Goal: Task Accomplishment & Management: Manage account settings

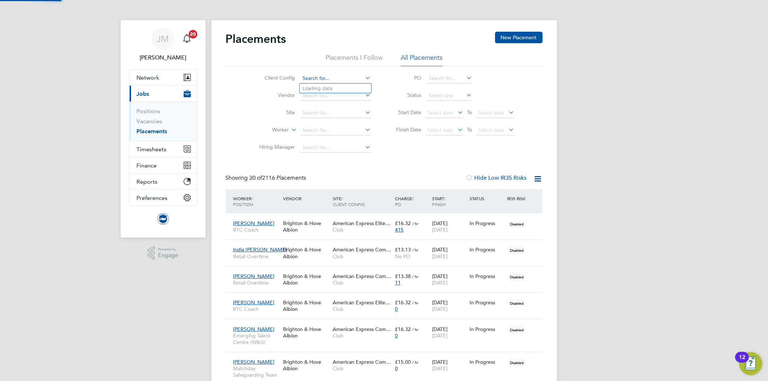
click at [312, 77] on input at bounding box center [335, 78] width 71 height 10
click at [311, 88] on li "Club" at bounding box center [335, 89] width 72 height 10
type input "Club"
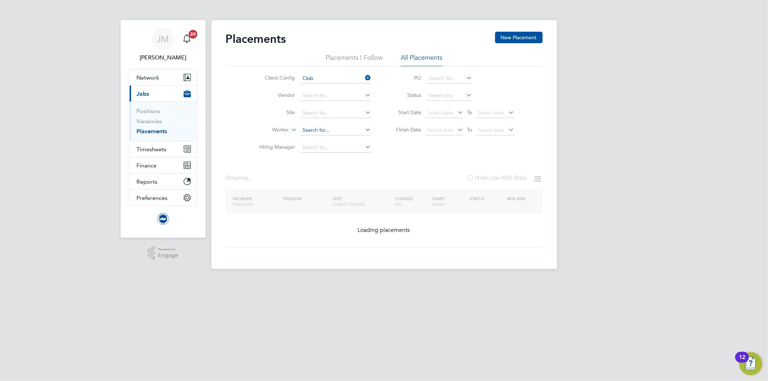
click at [310, 128] on input at bounding box center [335, 130] width 71 height 10
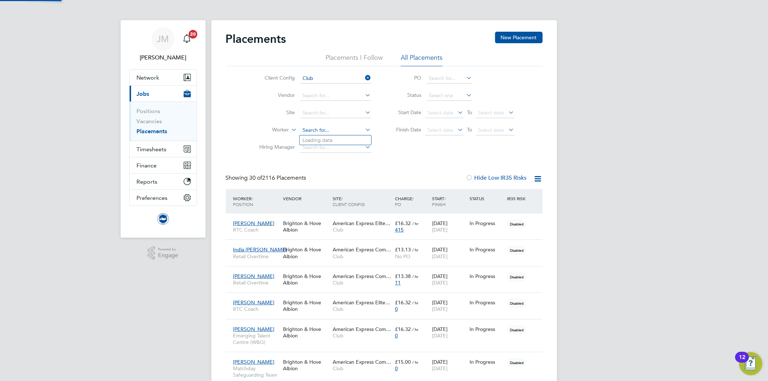
scroll to position [20, 63]
click at [327, 150] on li "Ain e Murray" at bounding box center [335, 150] width 72 height 10
type input "Aine Murray"
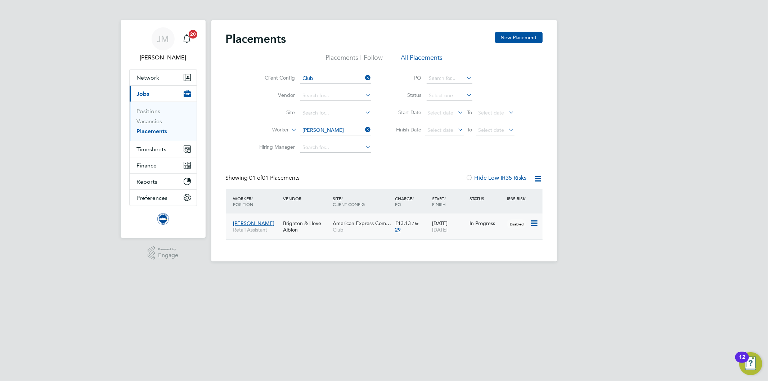
click at [447, 230] on span "31 May 2026" at bounding box center [439, 229] width 15 height 6
click at [364, 128] on icon at bounding box center [364, 130] width 0 height 10
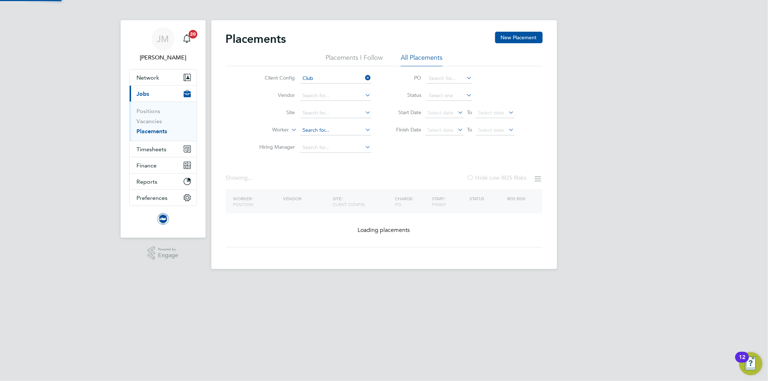
click at [357, 131] on input at bounding box center [335, 130] width 71 height 10
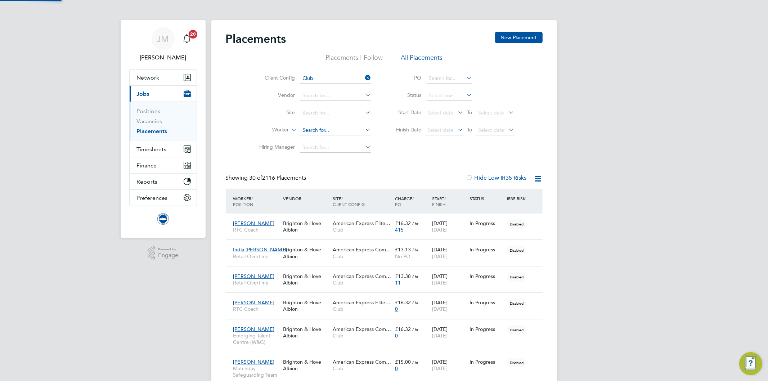
scroll to position [20, 63]
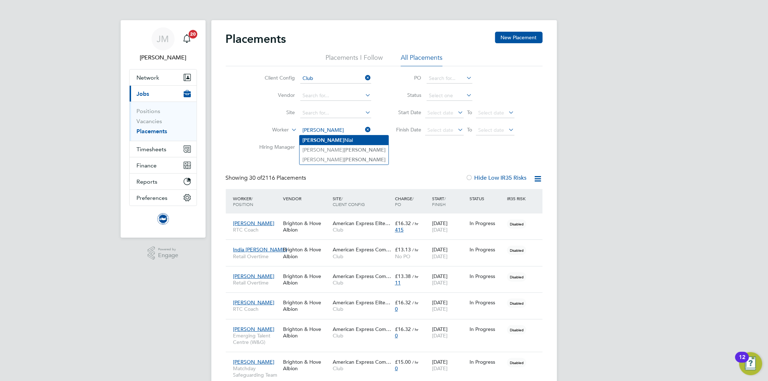
click at [339, 138] on li "Blake Nial" at bounding box center [343, 140] width 89 height 10
type input "[PERSON_NAME]"
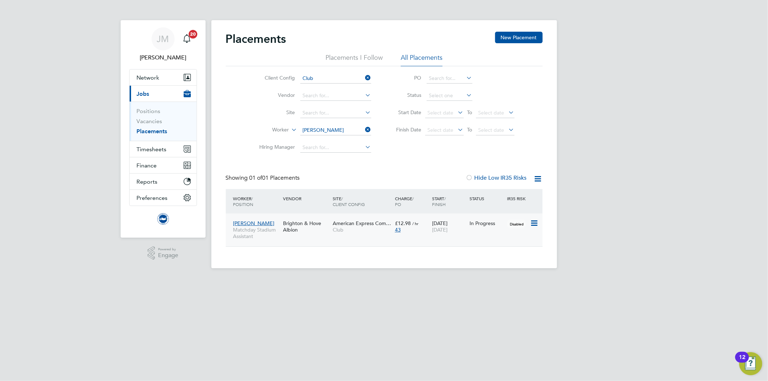
click at [451, 235] on div "31 Dec 2024 30 Nov 2027" at bounding box center [448, 226] width 37 height 20
click at [364, 130] on icon at bounding box center [364, 130] width 0 height 10
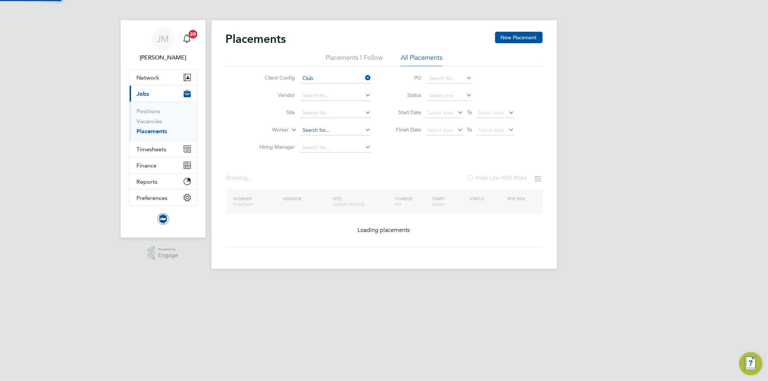
click at [342, 131] on input at bounding box center [335, 130] width 71 height 10
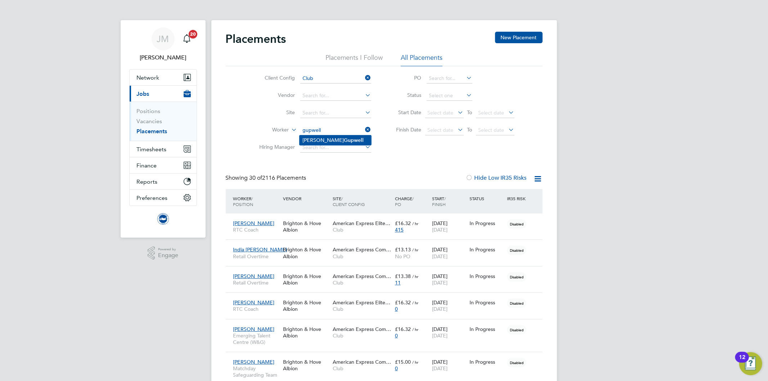
click at [344, 142] on b "Gupwell" at bounding box center [354, 140] width 20 height 6
type input "Eleanor Gupwell"
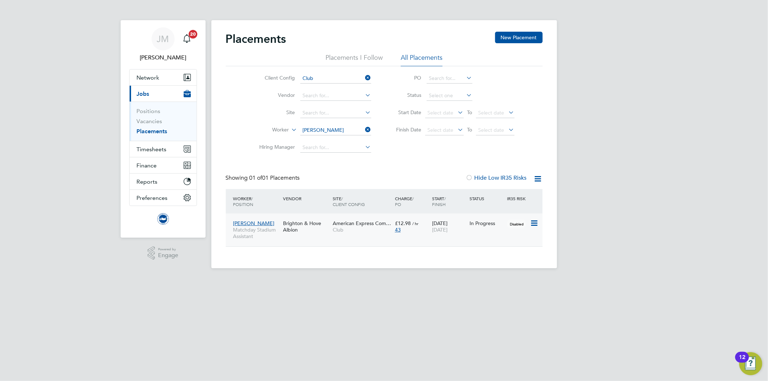
click at [447, 233] on span "31 Dec 2026" at bounding box center [439, 229] width 15 height 6
click at [364, 127] on icon at bounding box center [364, 130] width 0 height 10
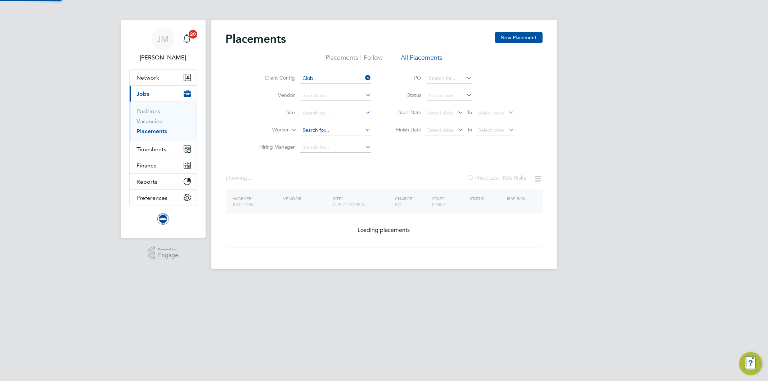
click at [326, 127] on input at bounding box center [335, 130] width 71 height 10
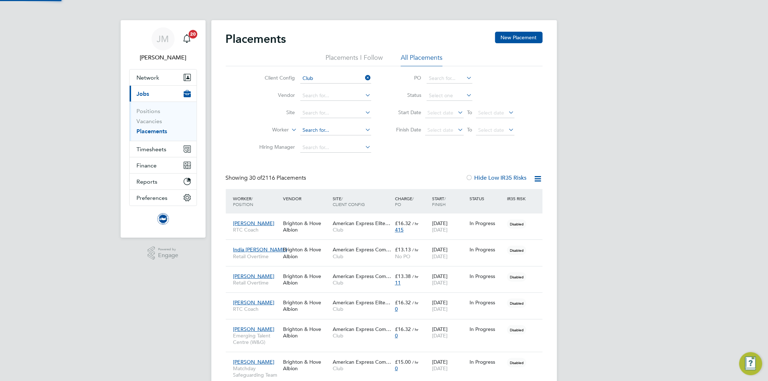
scroll to position [20, 63]
click at [342, 142] on li "Charlotte Bils land" at bounding box center [335, 140] width 72 height 10
type input "Charlotte Bilsland"
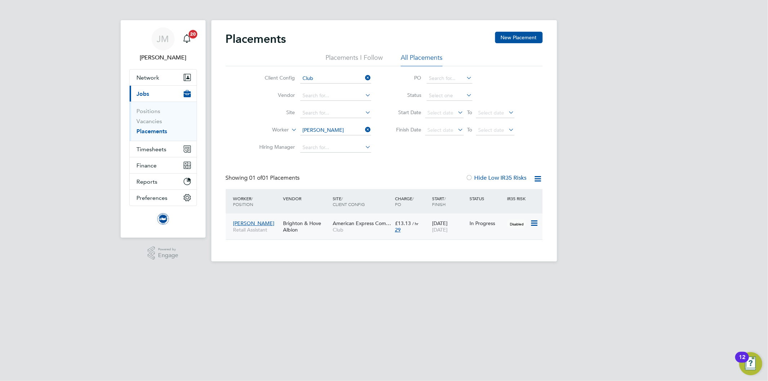
click at [447, 229] on span "31 Mar 2027" at bounding box center [439, 229] width 15 height 6
click at [364, 128] on icon at bounding box center [364, 130] width 0 height 10
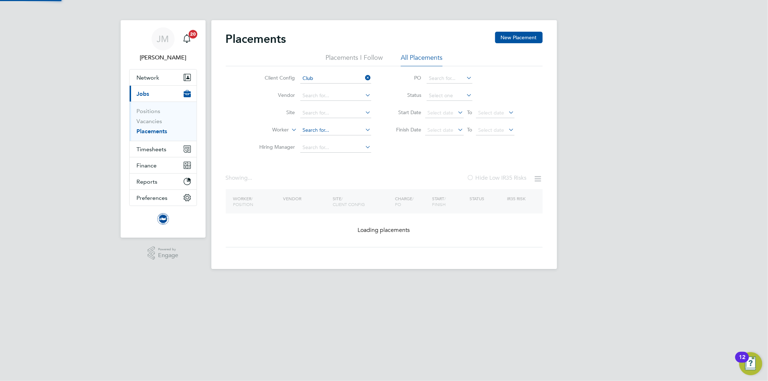
click at [348, 131] on input at bounding box center [335, 130] width 71 height 10
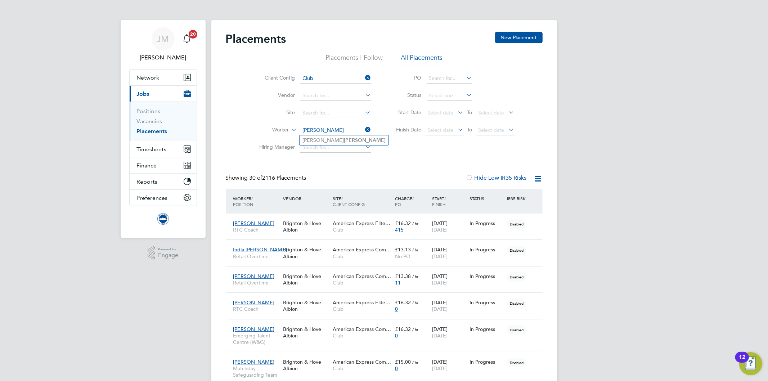
type input "stocker"
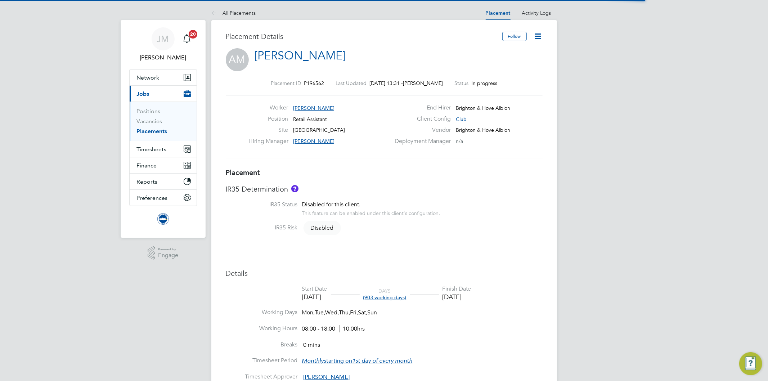
click at [540, 37] on icon at bounding box center [537, 36] width 9 height 9
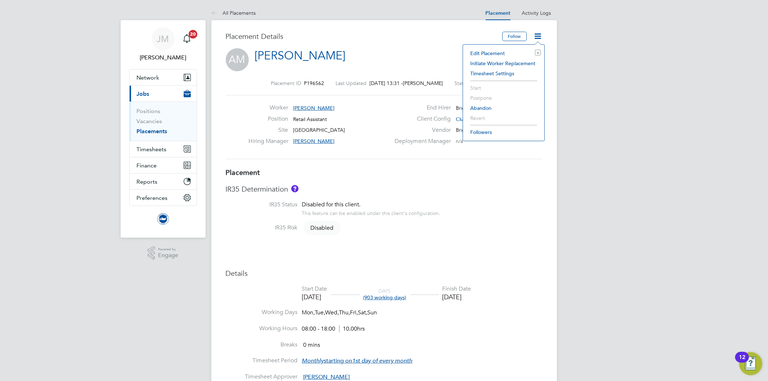
click at [485, 51] on li "Edit Placement e" at bounding box center [503, 53] width 74 height 10
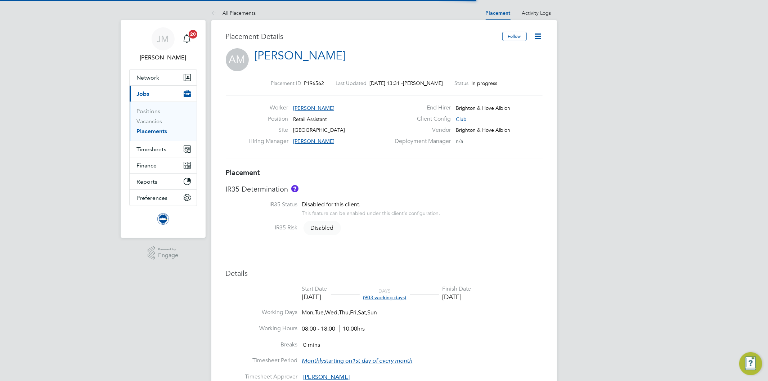
scroll to position [4, 4]
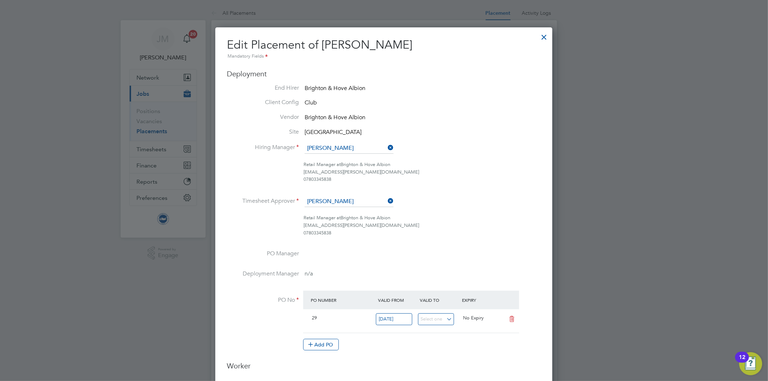
click at [450, 194] on ul "End Hirer Brighton & Hove Albion Client Config Club Vendor Brighton & Hove Albi…" at bounding box center [384, 221] width 314 height 274
click at [456, 227] on div "Retail Manager at Brighton & Hove Albion claire.britton@bhafc.co.uk 07803345838" at bounding box center [421, 225] width 237 height 22
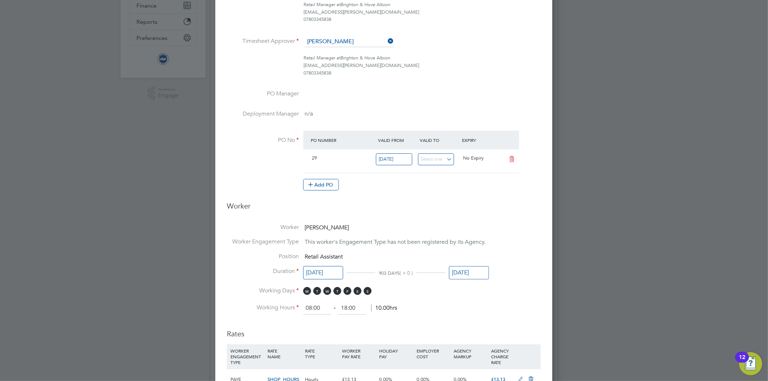
click at [477, 276] on input "31 May 2026" at bounding box center [469, 272] width 40 height 13
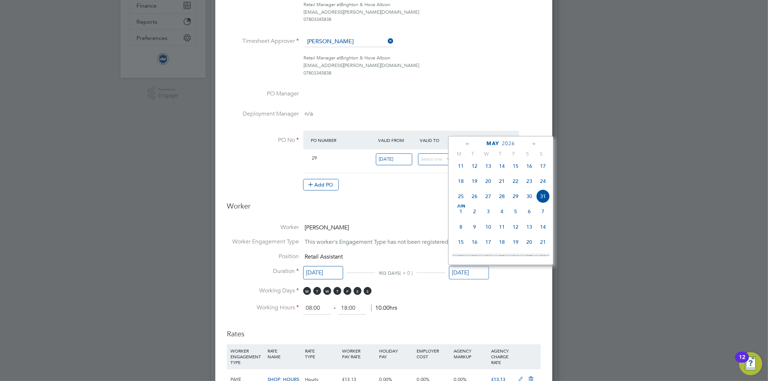
click at [466, 144] on icon at bounding box center [467, 144] width 7 height 8
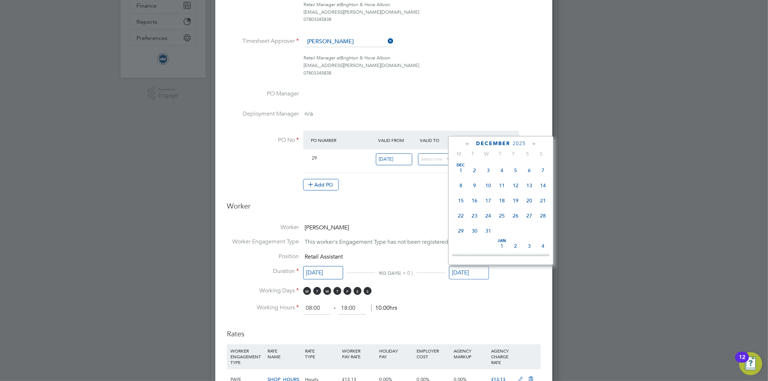
click at [466, 144] on icon at bounding box center [467, 144] width 7 height 8
click at [466, 143] on icon at bounding box center [467, 144] width 7 height 8
click at [544, 230] on span "31" at bounding box center [543, 231] width 14 height 14
type input "31 Aug 2025"
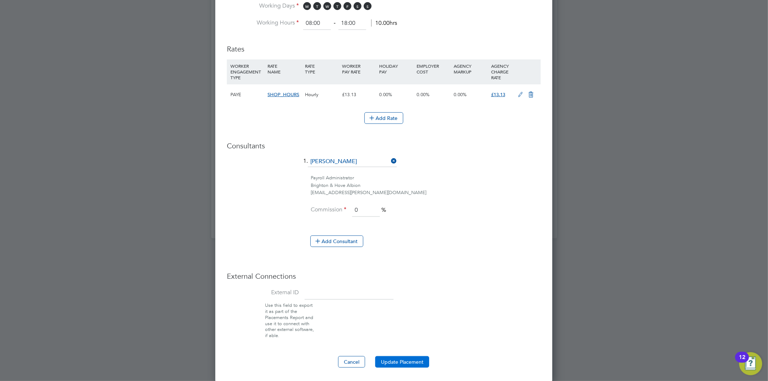
click at [410, 360] on button "Update Placement" at bounding box center [402, 362] width 54 height 12
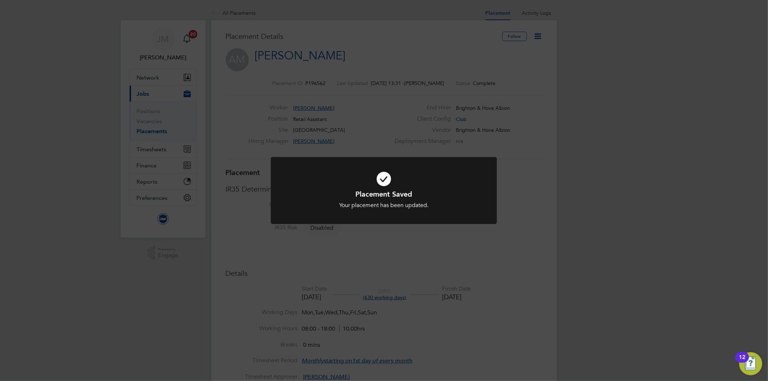
click at [365, 95] on div "Placement Saved Your placement has been updated. Cancel Okay" at bounding box center [384, 190] width 768 height 381
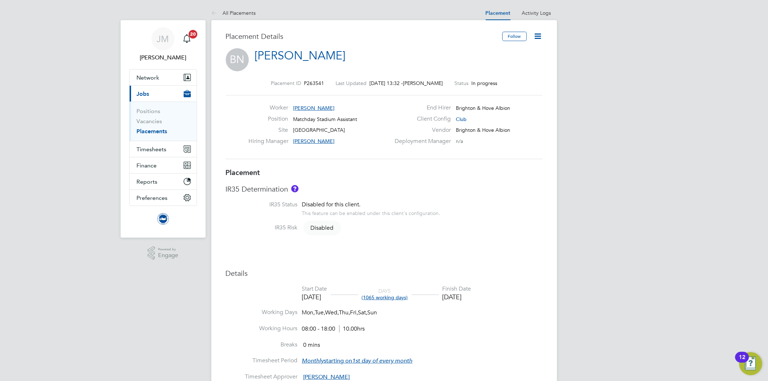
click at [540, 34] on icon at bounding box center [537, 36] width 9 height 9
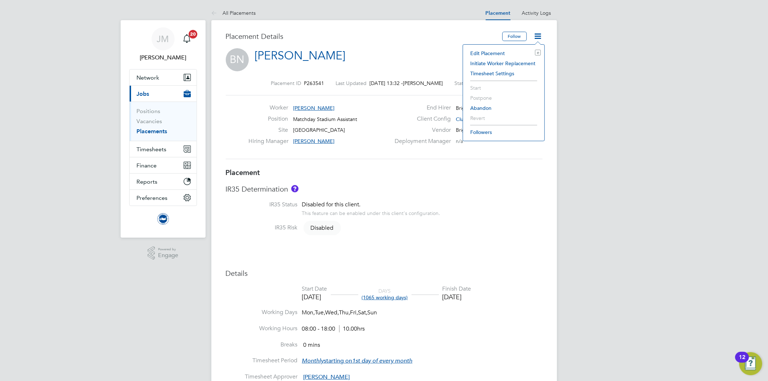
click at [501, 52] on li "Edit Placement e" at bounding box center [503, 53] width 74 height 10
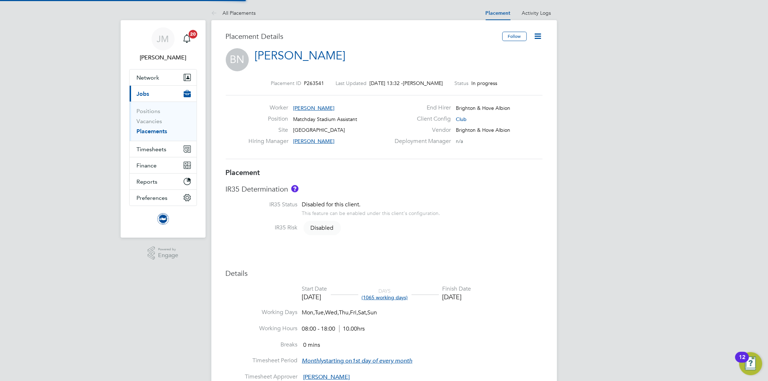
type input "Gareth Pond"
type input "31 Dec 2024"
type input "30 Nov 2027"
type input "08:00"
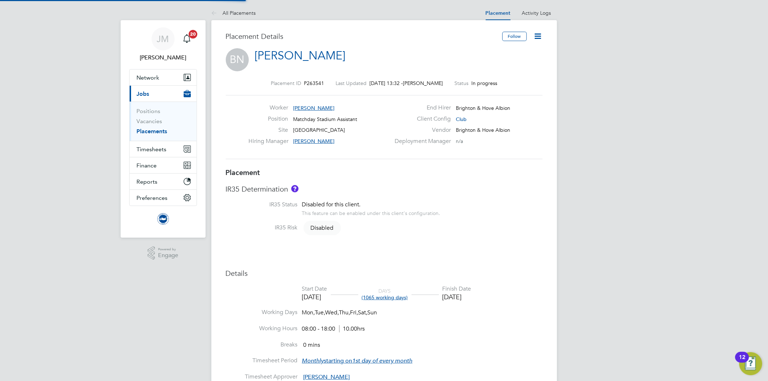
type input "18:00"
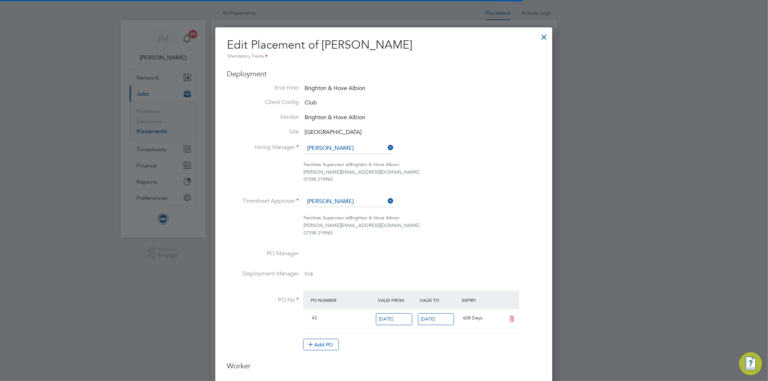
scroll to position [4, 4]
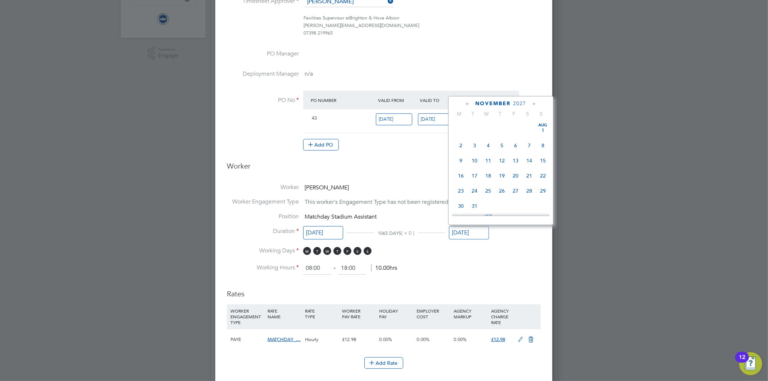
click at [470, 236] on input "30 Nov 2027" at bounding box center [469, 232] width 40 height 13
click at [468, 100] on icon at bounding box center [467, 104] width 7 height 8
click at [467, 102] on icon at bounding box center [467, 104] width 7 height 8
click at [527, 190] on span "31" at bounding box center [529, 191] width 14 height 14
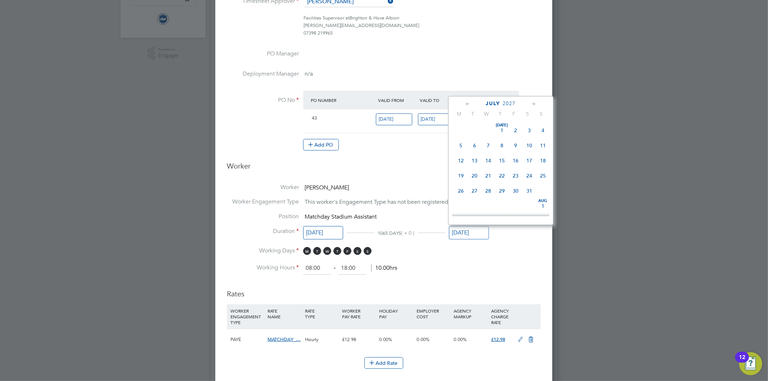
type input "31 Jul 2027"
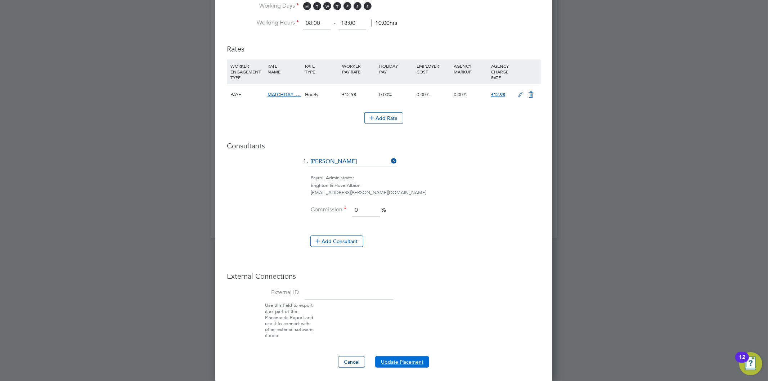
click at [409, 361] on button "Update Placement" at bounding box center [402, 362] width 54 height 12
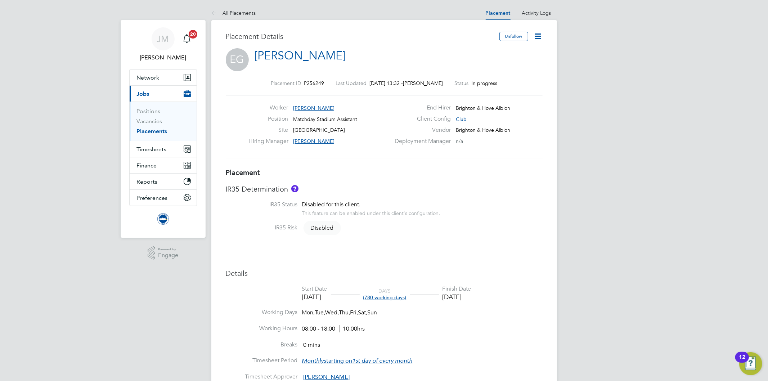
click at [538, 35] on icon at bounding box center [537, 36] width 9 height 9
click at [500, 53] on li "Edit Placement e" at bounding box center [503, 53] width 74 height 10
type input "[PERSON_NAME]"
type input "12 Nov 2024"
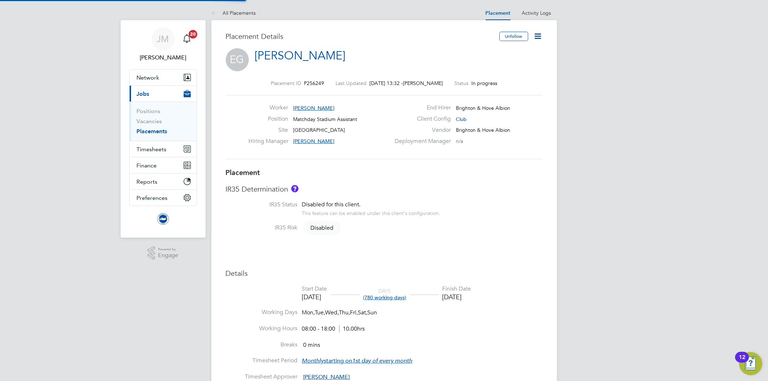
type input "31 Dec 2026"
type input "08:00"
type input "18:00"
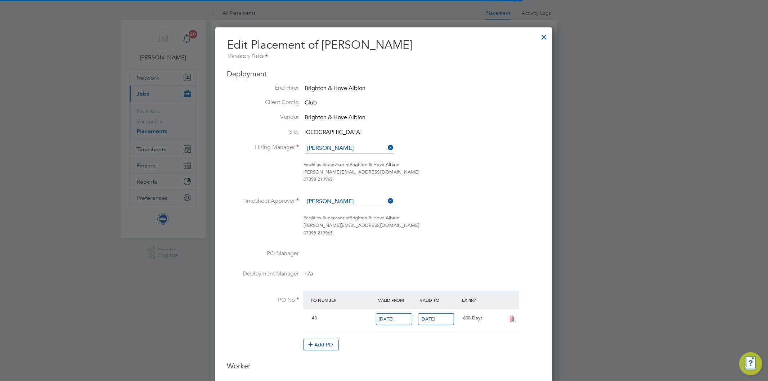
scroll to position [4, 4]
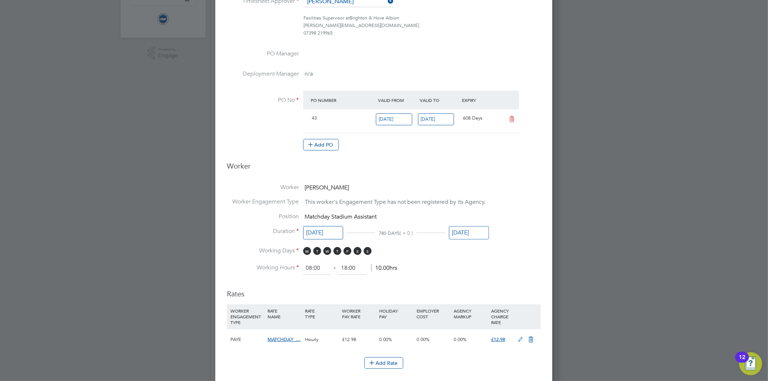
click at [474, 226] on input "31 Dec 2026" at bounding box center [469, 232] width 40 height 13
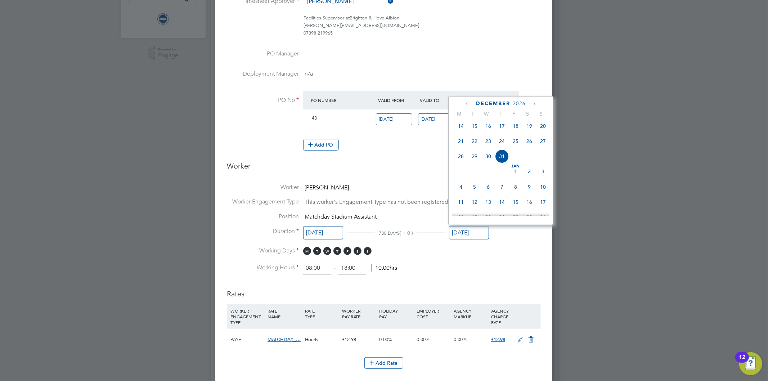
click at [464, 103] on icon at bounding box center [467, 104] width 7 height 8
click at [465, 102] on icon at bounding box center [467, 104] width 7 height 8
click at [466, 102] on icon at bounding box center [467, 104] width 7 height 8
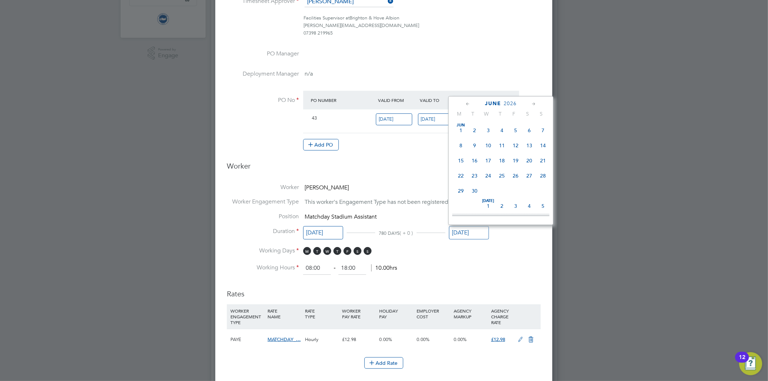
click at [466, 102] on icon at bounding box center [467, 104] width 7 height 8
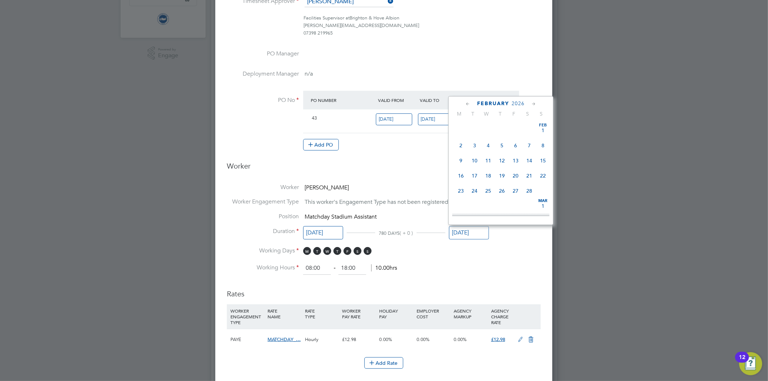
click at [466, 102] on icon at bounding box center [467, 104] width 7 height 8
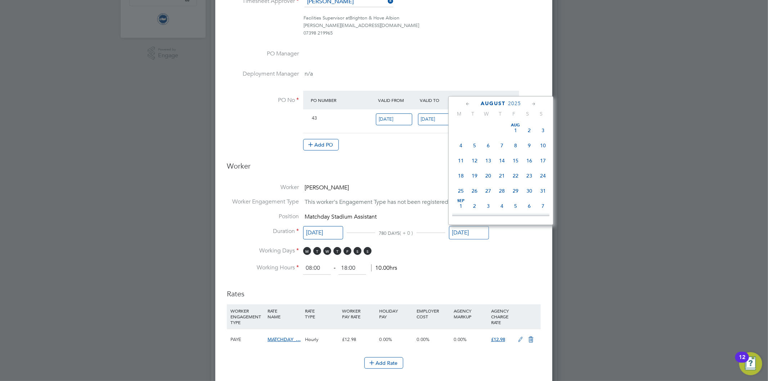
click at [466, 102] on icon at bounding box center [467, 104] width 7 height 8
click at [500, 189] on span "31" at bounding box center [502, 191] width 14 height 14
type input "31 Jul 2025"
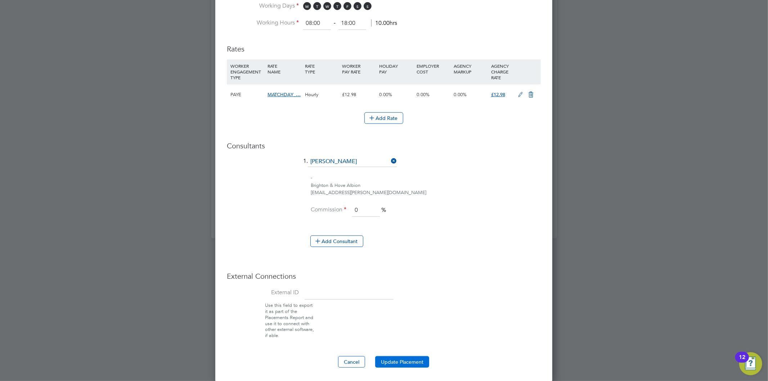
click at [410, 359] on button "Update Placement" at bounding box center [402, 362] width 54 height 12
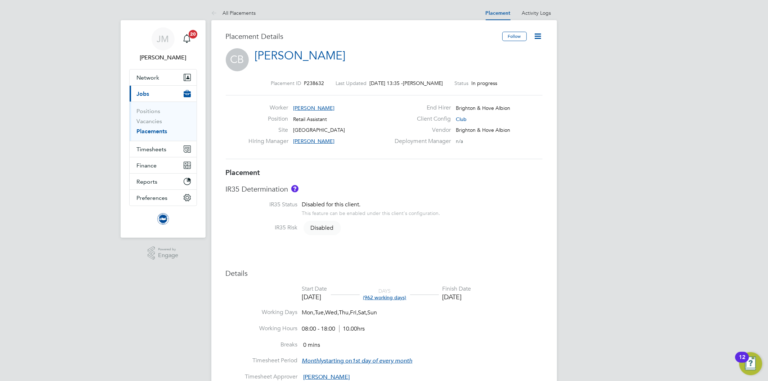
click at [538, 36] on icon at bounding box center [537, 36] width 9 height 9
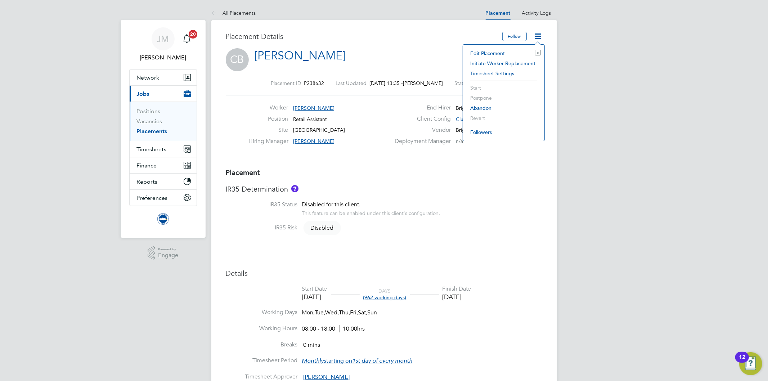
click at [505, 51] on li "Edit Placement e" at bounding box center [503, 53] width 74 height 10
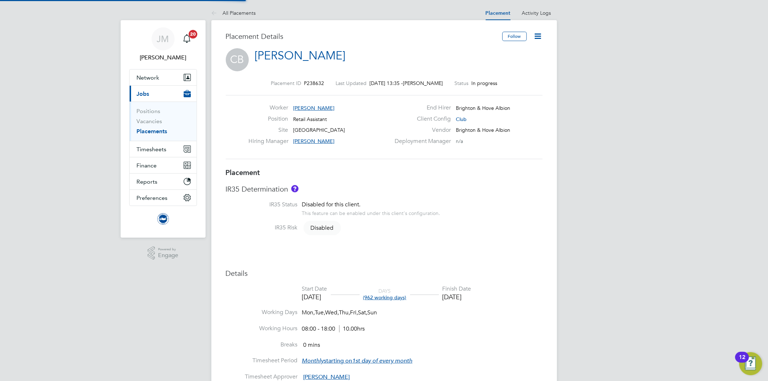
type input "[PERSON_NAME]"
type input "[DATE]"
type input "08:00"
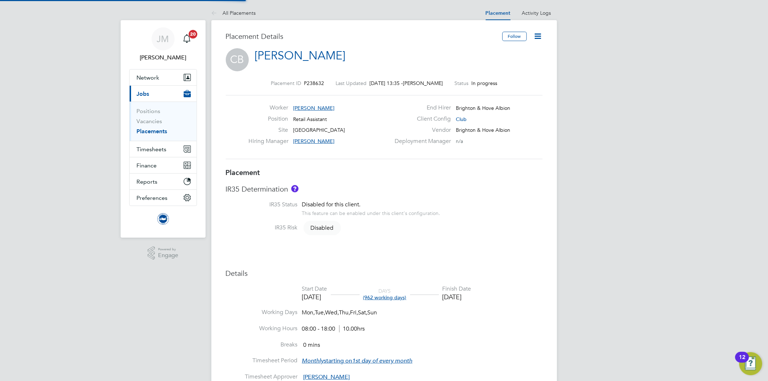
type input "18:00"
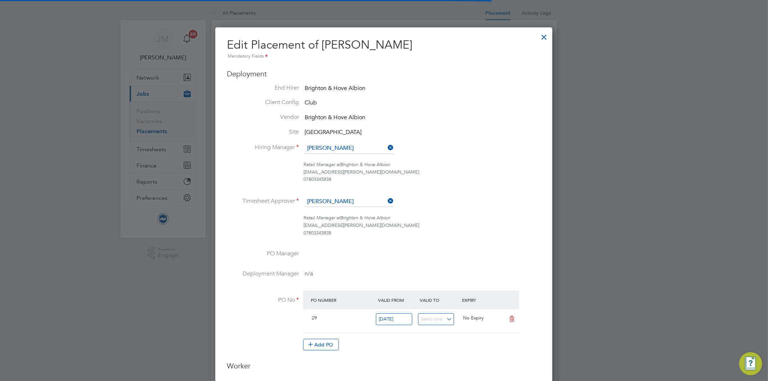
scroll to position [4, 4]
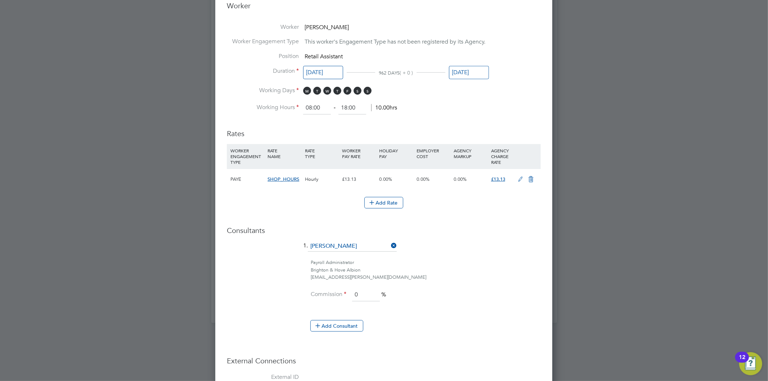
click at [470, 71] on input "[DATE]" at bounding box center [469, 72] width 40 height 13
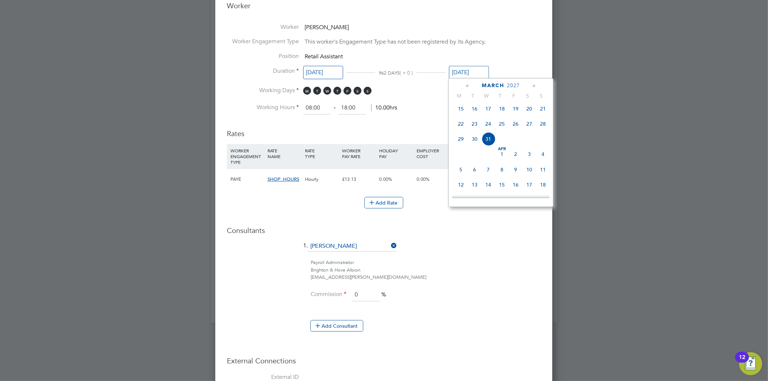
click at [465, 84] on icon at bounding box center [467, 86] width 7 height 8
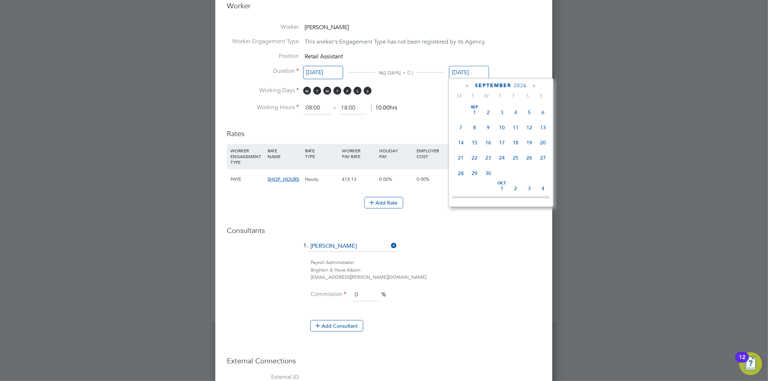
click at [465, 84] on icon at bounding box center [467, 86] width 7 height 8
click at [461, 125] on span "3" at bounding box center [461, 128] width 14 height 14
type input "[DATE]"
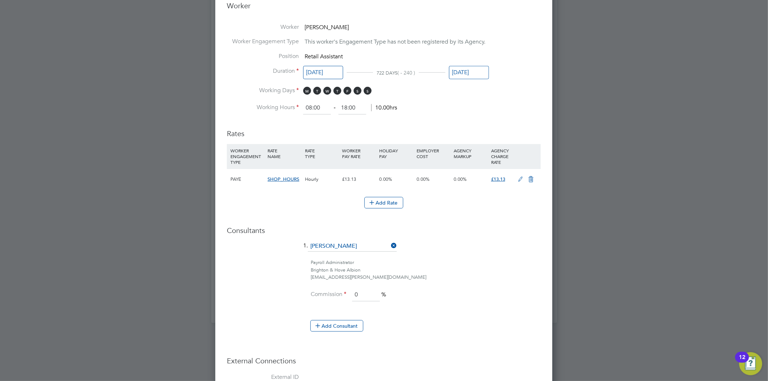
click at [511, 245] on li "1. [PERSON_NAME]" at bounding box center [384, 250] width 314 height 18
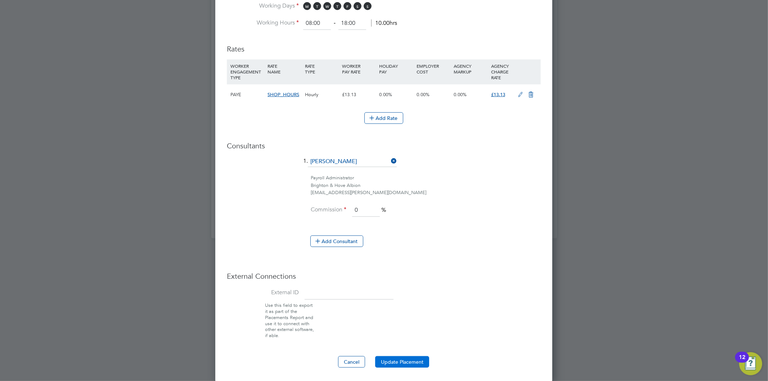
click at [392, 362] on button "Update Placement" at bounding box center [402, 362] width 54 height 12
